Goal: Information Seeking & Learning: Check status

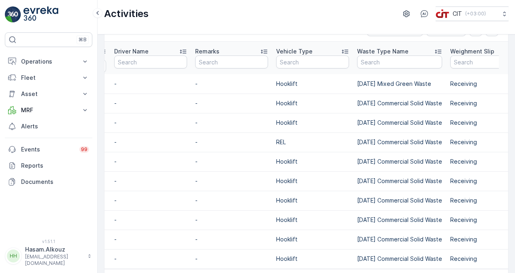
scroll to position [40, 0]
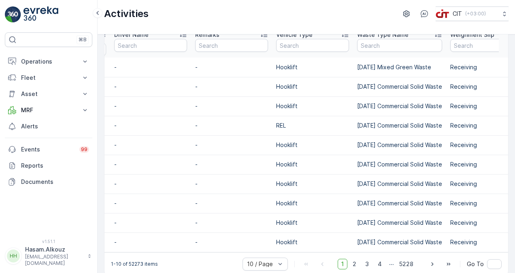
click at [353, 176] on td "[DATE] Commercial Solid Waste" at bounding box center [399, 183] width 93 height 19
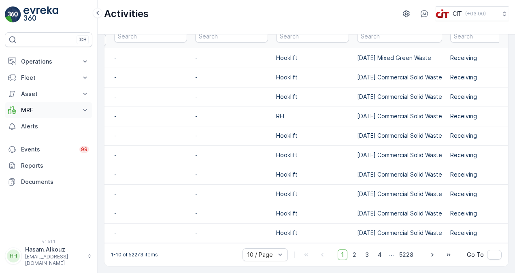
click at [66, 109] on p "MRF" at bounding box center [48, 110] width 55 height 8
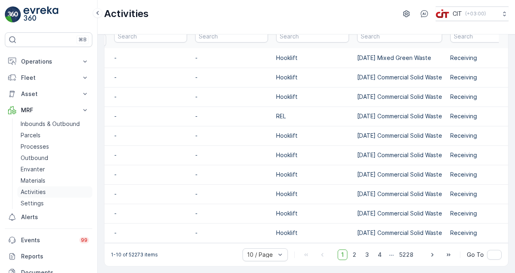
click at [57, 190] on link "Activities" at bounding box center [54, 191] width 75 height 11
click at [27, 190] on p "Activities" at bounding box center [33, 192] width 25 height 8
click at [36, 125] on p "Inbounds & Outbound" at bounding box center [50, 124] width 59 height 8
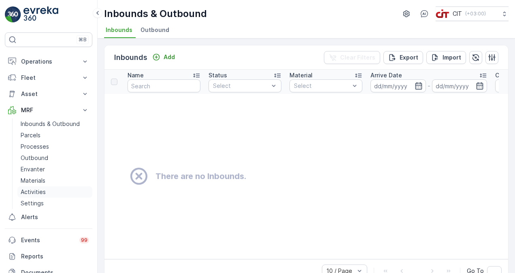
click at [42, 190] on p "Activities" at bounding box center [33, 192] width 25 height 8
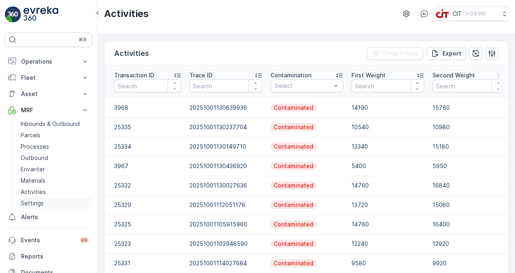
click at [36, 206] on p "Settings" at bounding box center [32, 203] width 23 height 8
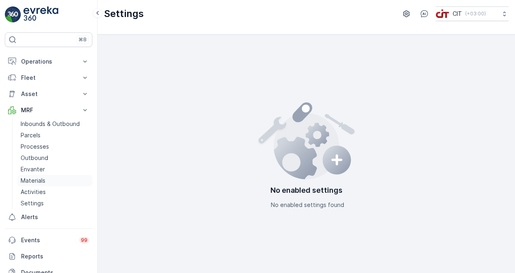
click at [35, 176] on link "Materials" at bounding box center [54, 180] width 75 height 11
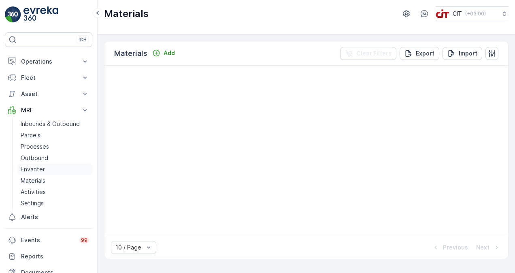
click at [39, 165] on p "Envanter" at bounding box center [33, 169] width 24 height 8
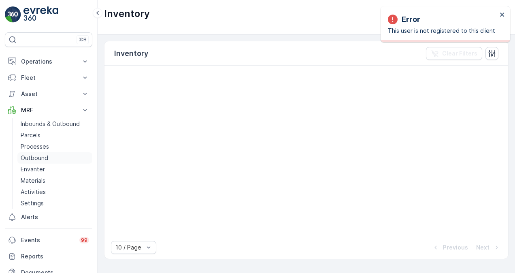
click at [40, 160] on p "Outbound" at bounding box center [35, 158] width 28 height 8
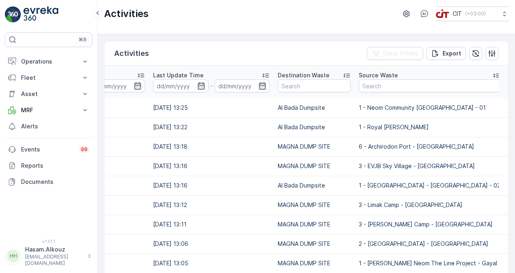
click at [347, 76] on icon at bounding box center [346, 75] width 8 height 8
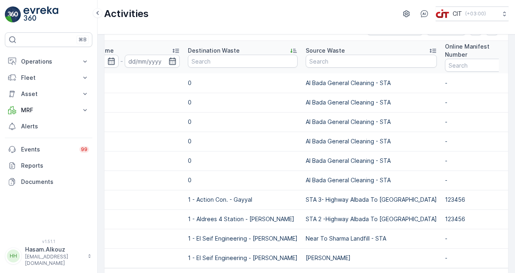
scroll to position [12, 0]
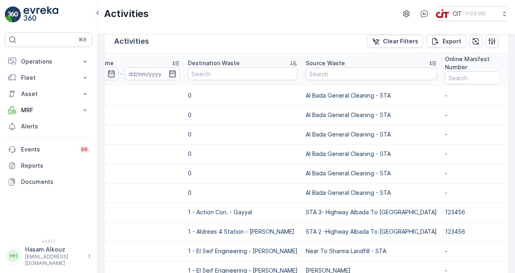
click at [316, 156] on p "Al Bada General Cleaning - STA" at bounding box center [371, 154] width 131 height 8
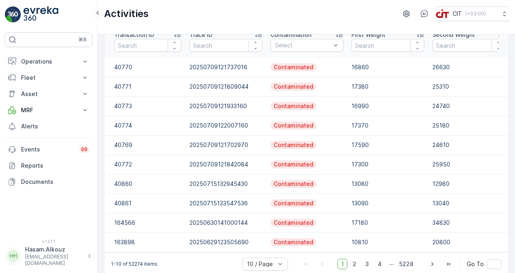
scroll to position [0, 0]
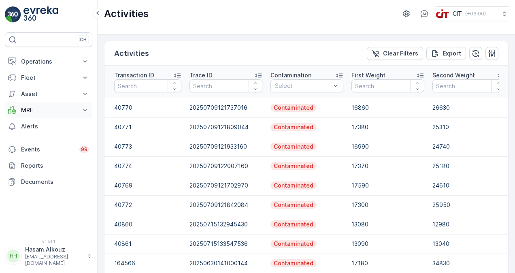
click at [84, 109] on icon at bounding box center [85, 110] width 4 height 2
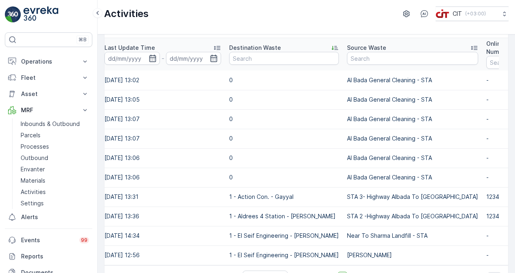
scroll to position [40, 0]
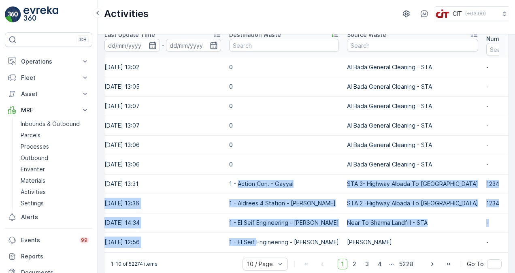
drag, startPoint x: 238, startPoint y: 182, endPoint x: 256, endPoint y: 232, distance: 52.5
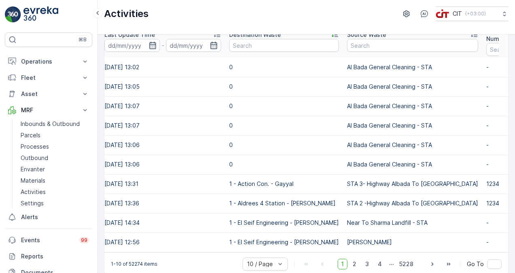
drag, startPoint x: 256, startPoint y: 232, endPoint x: 292, endPoint y: 144, distance: 94.6
click at [292, 144] on p "0" at bounding box center [284, 145] width 110 height 8
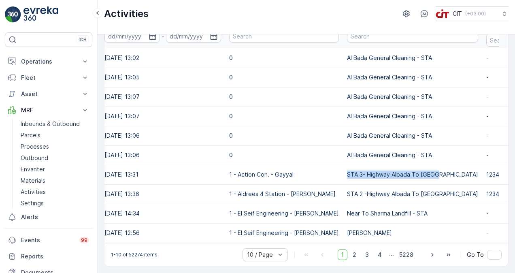
drag, startPoint x: 322, startPoint y: 172, endPoint x: 410, endPoint y: 173, distance: 87.9
click at [410, 173] on td "STA 3- Highway Albada To [GEOGRAPHIC_DATA]" at bounding box center [412, 174] width 139 height 19
click at [343, 177] on td "STA 3- Highway Albada To [GEOGRAPHIC_DATA]" at bounding box center [412, 174] width 139 height 19
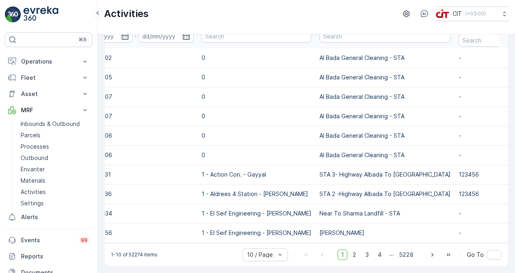
scroll to position [0, 1212]
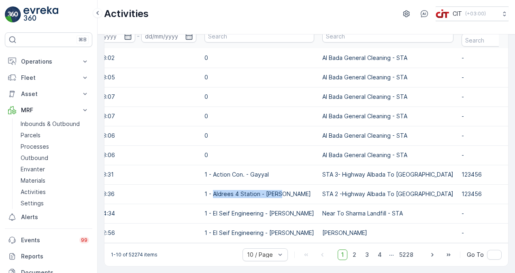
drag, startPoint x: 212, startPoint y: 192, endPoint x: 283, endPoint y: 193, distance: 70.4
click at [283, 193] on p "1 - Aldrees 4 Station - [PERSON_NAME]" at bounding box center [259, 194] width 110 height 8
drag, startPoint x: 199, startPoint y: 166, endPoint x: 388, endPoint y: 233, distance: 200.5
drag, startPoint x: 388, startPoint y: 233, endPoint x: 374, endPoint y: 228, distance: 15.0
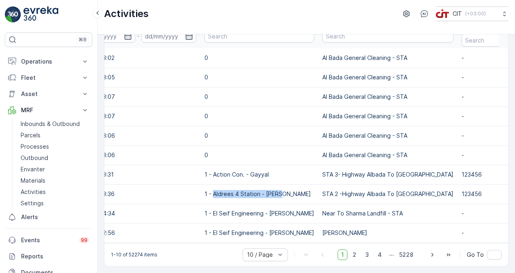
click at [374, 229] on p "[PERSON_NAME]" at bounding box center [387, 233] width 131 height 8
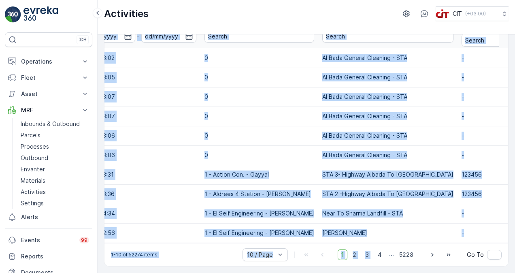
drag, startPoint x: 378, startPoint y: 243, endPoint x: 374, endPoint y: 241, distance: 4.2
click at [374, 241] on div "Activities Clear Filters Export Transaction ID Trace ID Contamination Select Fi…" at bounding box center [306, 128] width 404 height 275
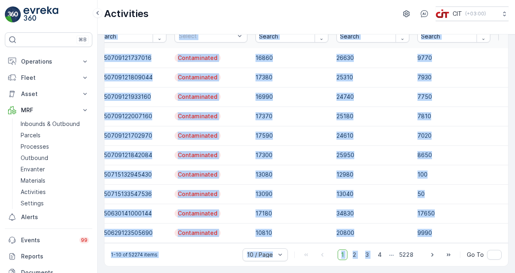
scroll to position [0, 0]
